Goal: Information Seeking & Learning: Find specific fact

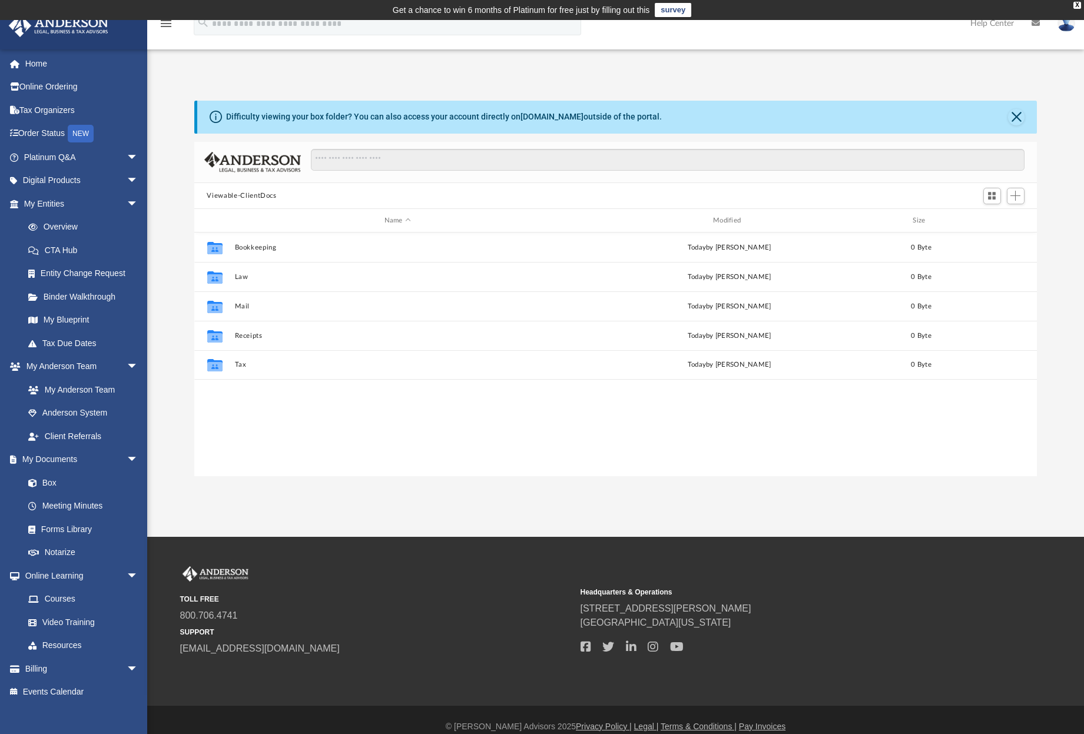
scroll to position [259, 834]
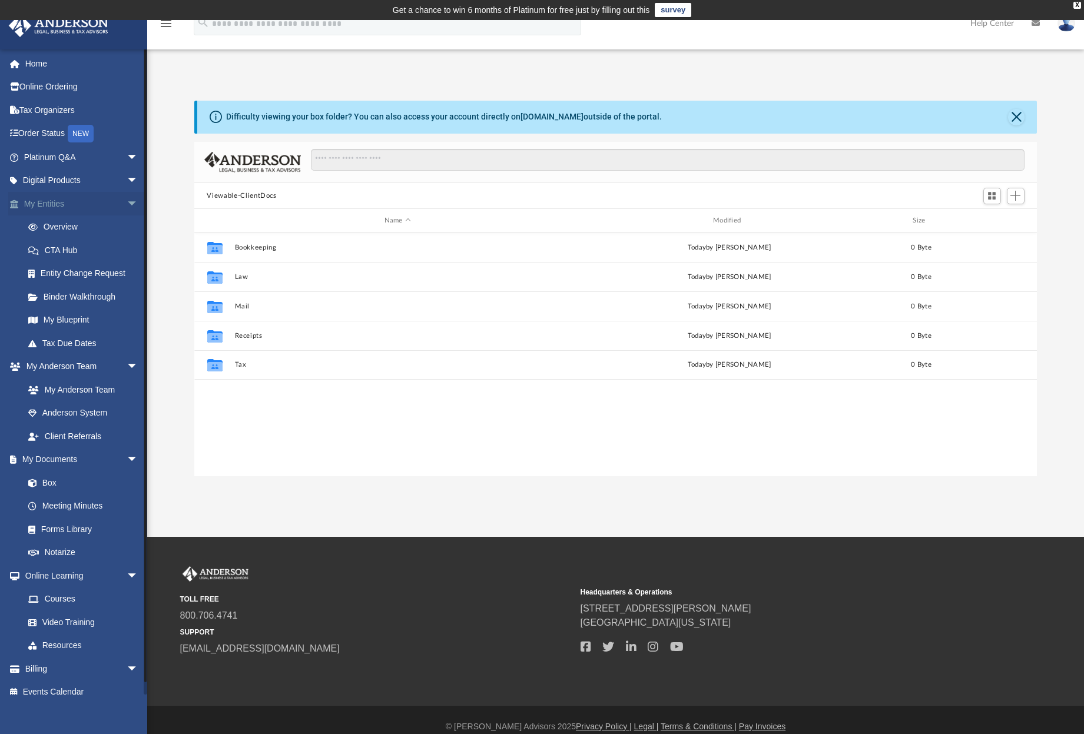
click at [44, 202] on link "My Entities arrow_drop_down" at bounding box center [82, 204] width 148 height 24
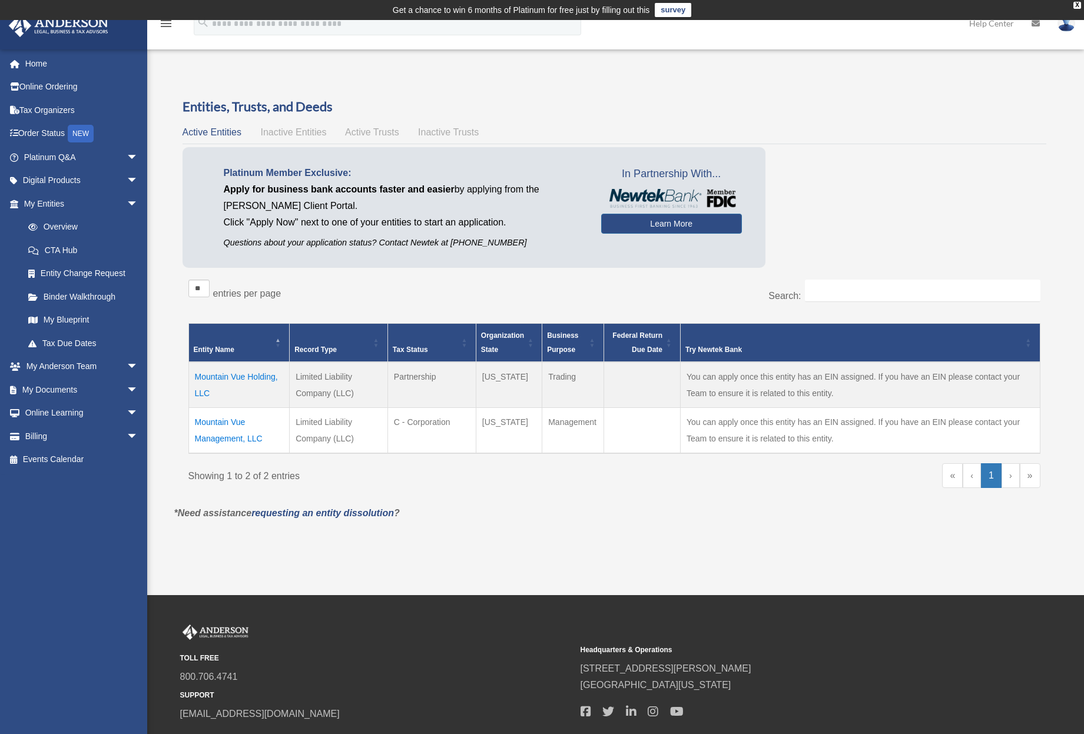
click at [770, 390] on td "You can apply once this entity has an EIN assigned. If you have an EIN please c…" at bounding box center [860, 385] width 359 height 46
click at [43, 108] on link "Tax Organizers" at bounding box center [82, 110] width 148 height 24
click at [61, 228] on link "Overview" at bounding box center [86, 228] width 140 height 24
click at [62, 248] on link "CTA Hub" at bounding box center [86, 250] width 140 height 24
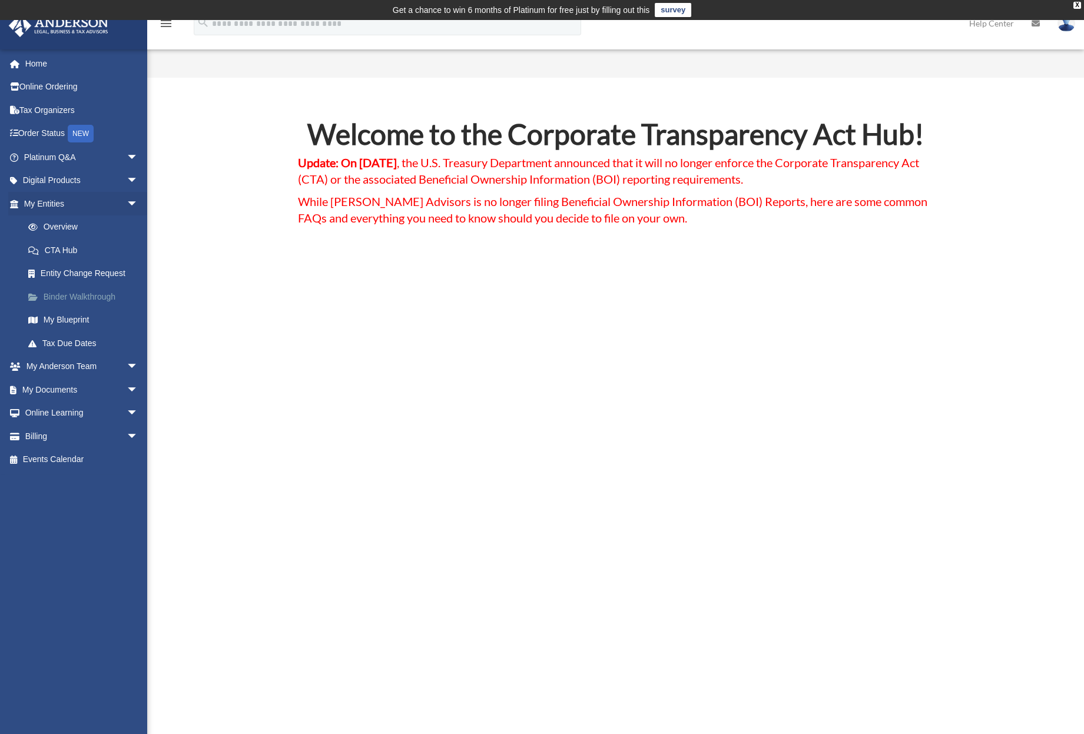
click at [75, 291] on link "Binder Walkthrough" at bounding box center [86, 297] width 140 height 24
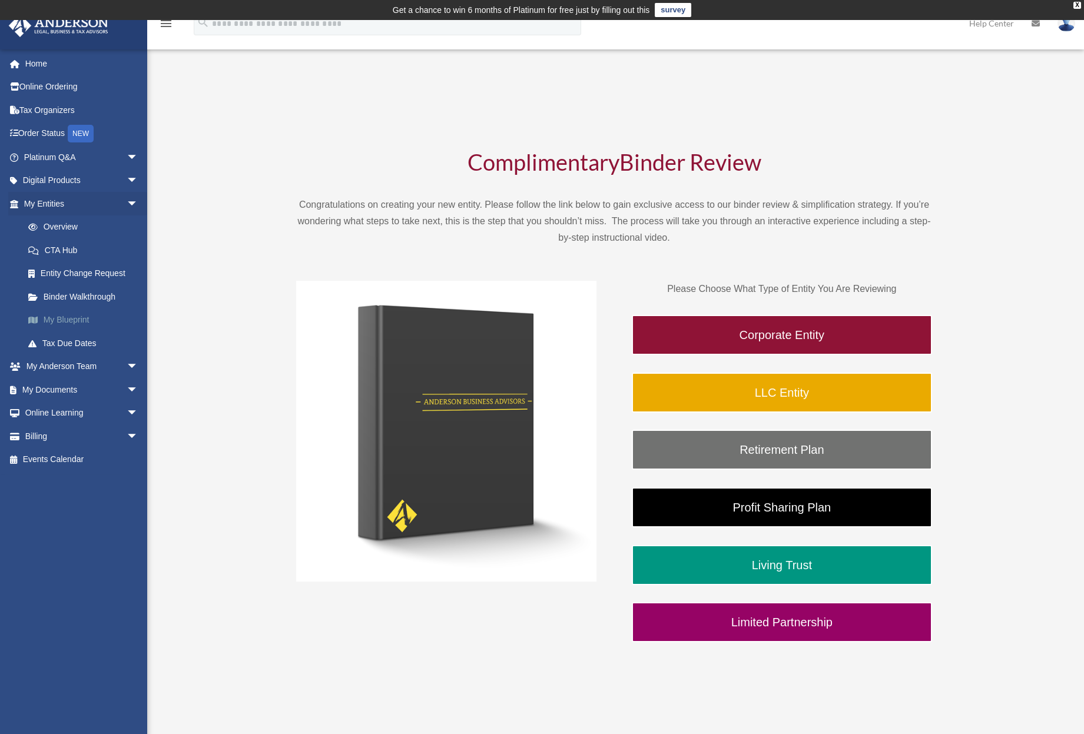
click at [66, 319] on link "My Blueprint" at bounding box center [86, 321] width 140 height 24
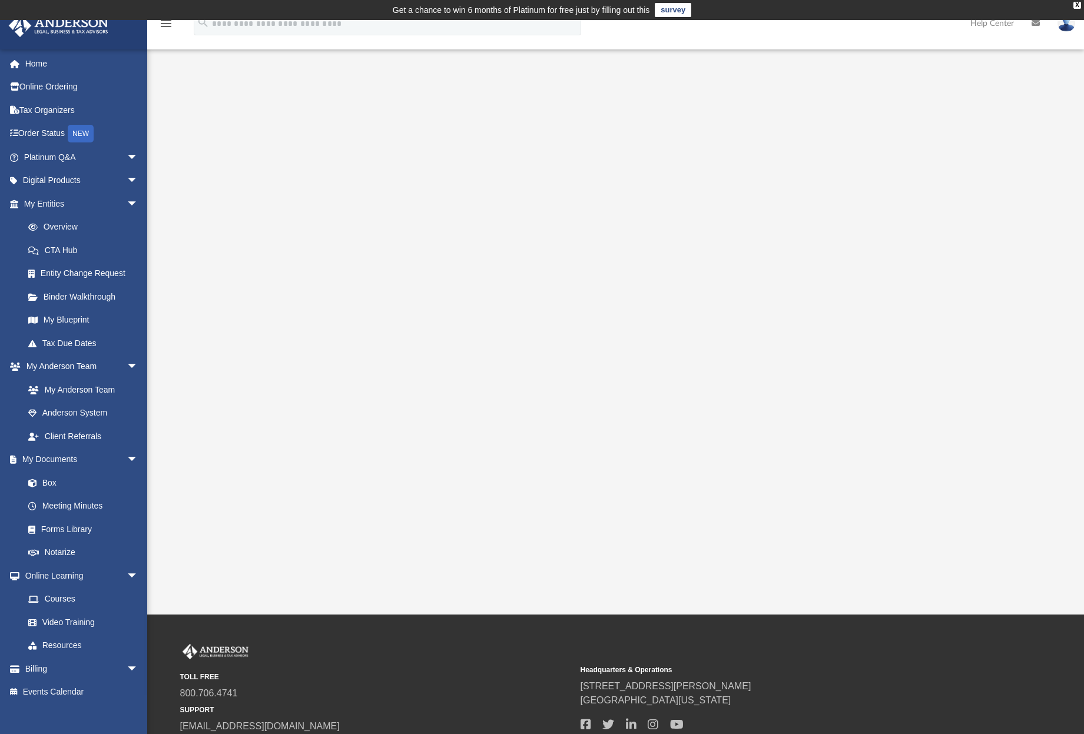
click at [262, 246] on div at bounding box center [615, 336] width 843 height 471
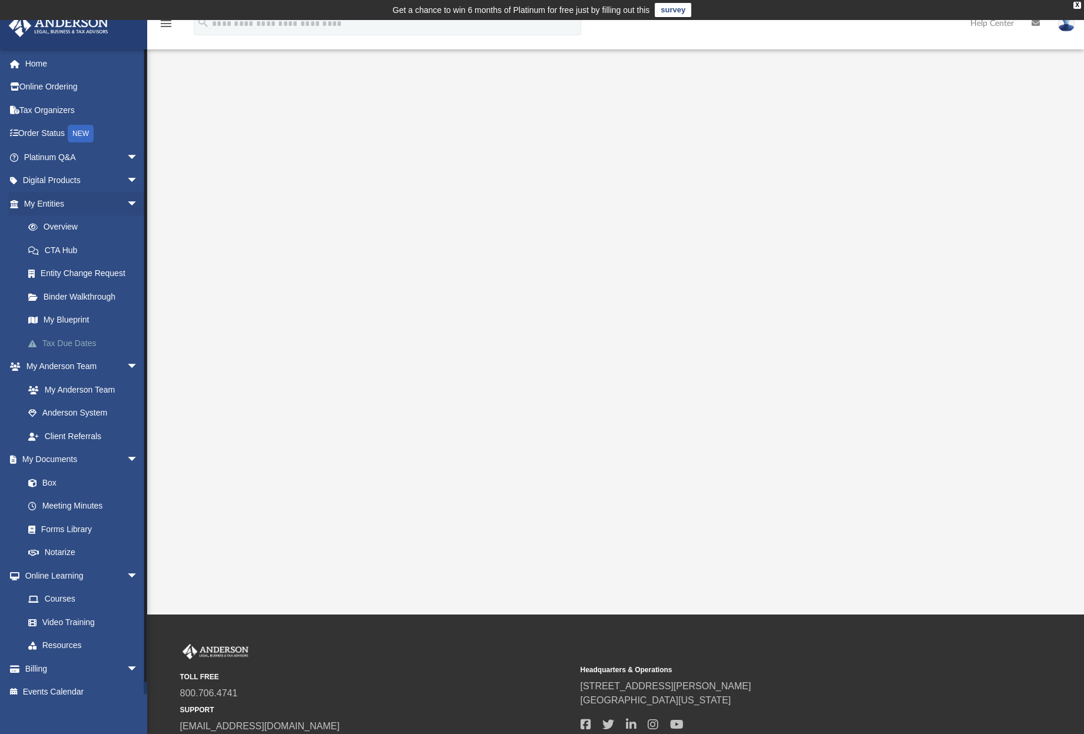
click at [65, 339] on link "Tax Due Dates" at bounding box center [86, 344] width 140 height 24
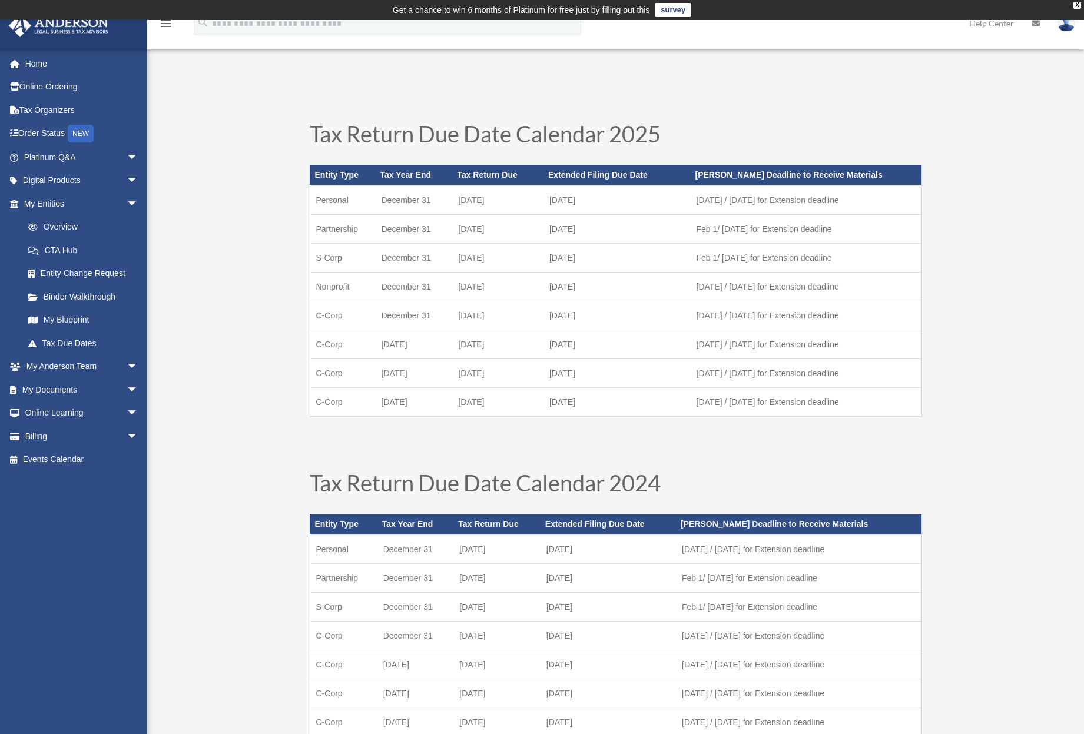
click at [36, 68] on link "Home" at bounding box center [82, 64] width 148 height 24
